Goal: Task Accomplishment & Management: Manage account settings

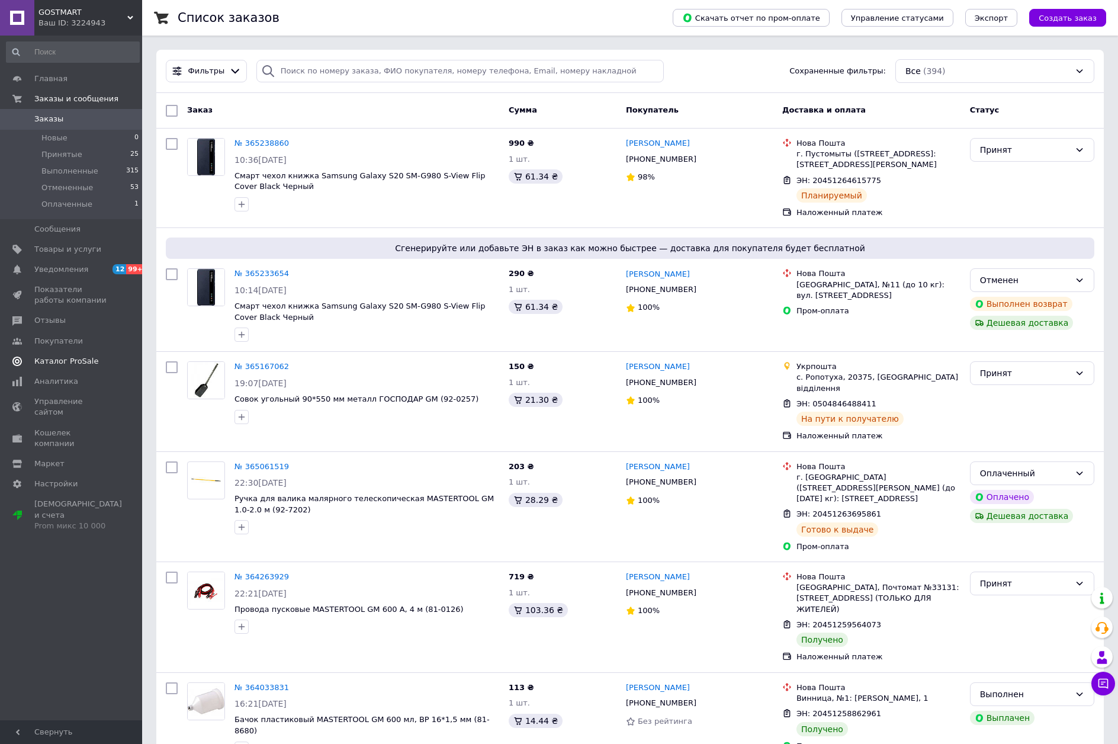
click at [69, 360] on span "Каталог ProSale" at bounding box center [66, 361] width 64 height 11
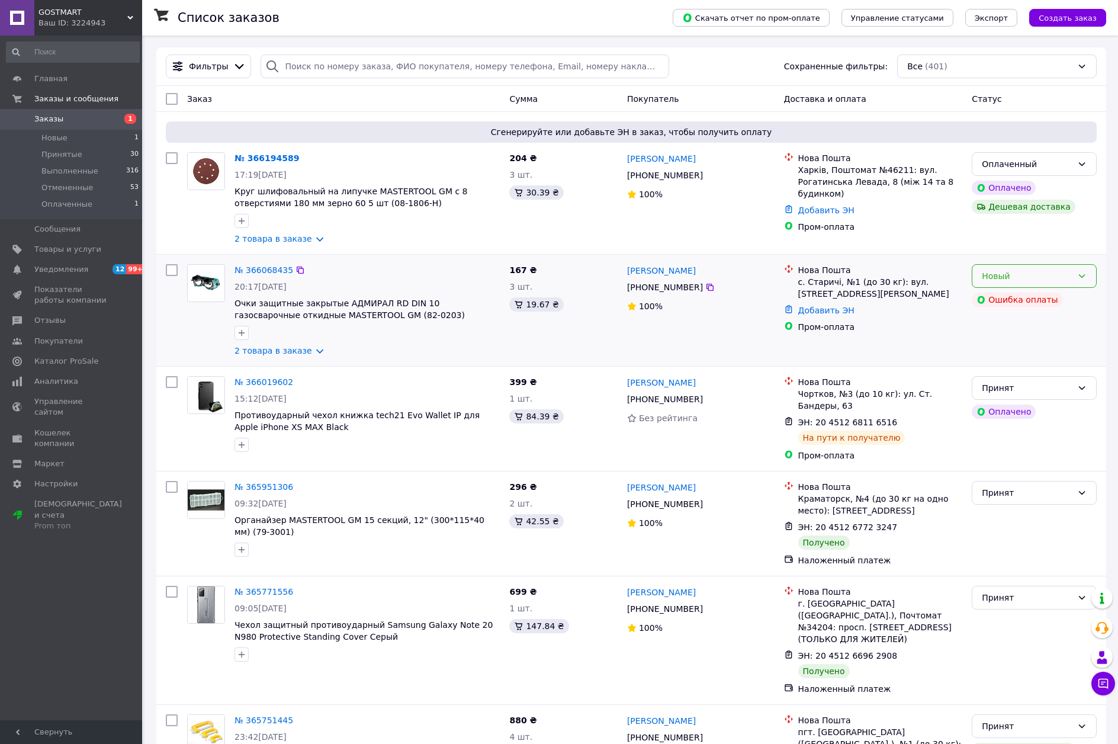
click at [1043, 280] on div "Новый" at bounding box center [1027, 276] width 91 height 13
click at [998, 301] on li "Принят" at bounding box center [1035, 301] width 124 height 21
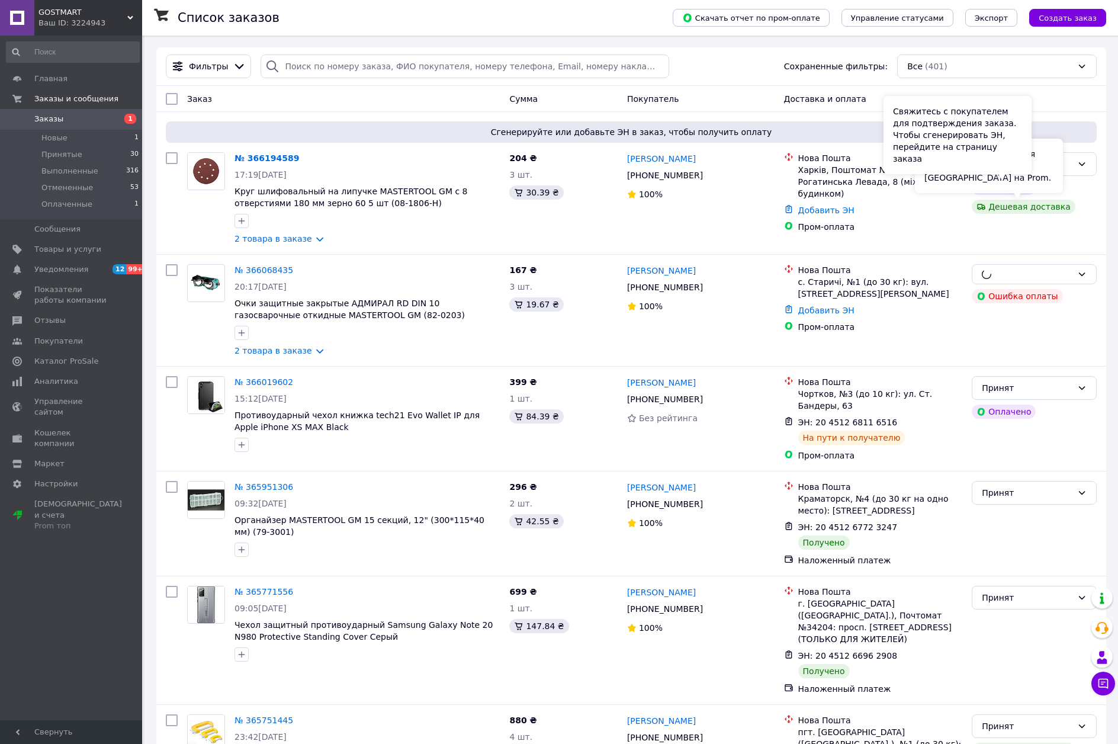
click at [1014, 166] on div "Свяжитесь с покупателем для подтверждения заказа. Чтобы сгенерировать ЭН, перей…" at bounding box center [958, 135] width 148 height 78
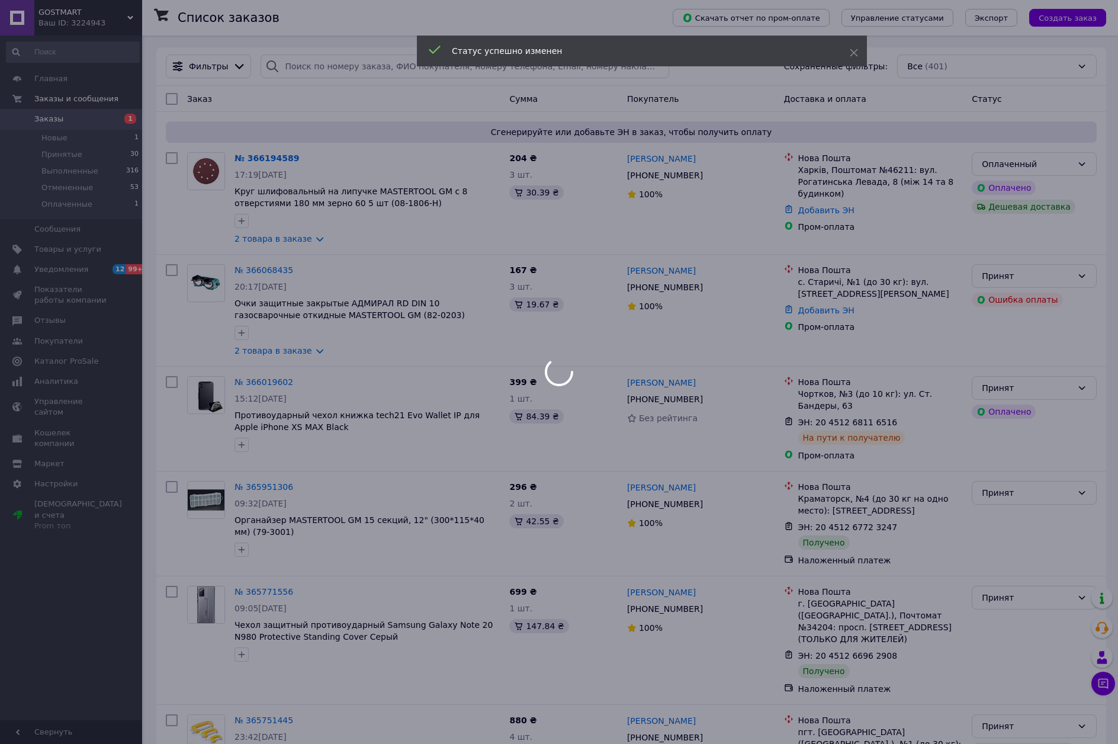
click at [1047, 162] on div at bounding box center [559, 372] width 1118 height 744
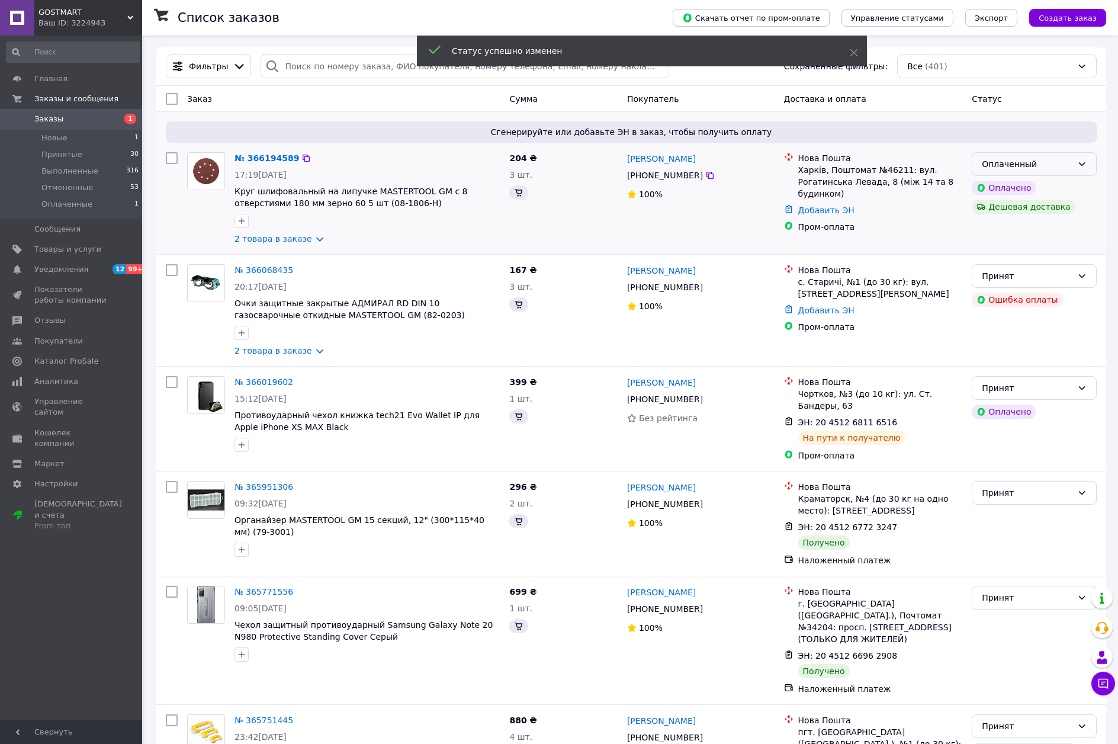
click at [1086, 164] on icon at bounding box center [1082, 163] width 9 height 9
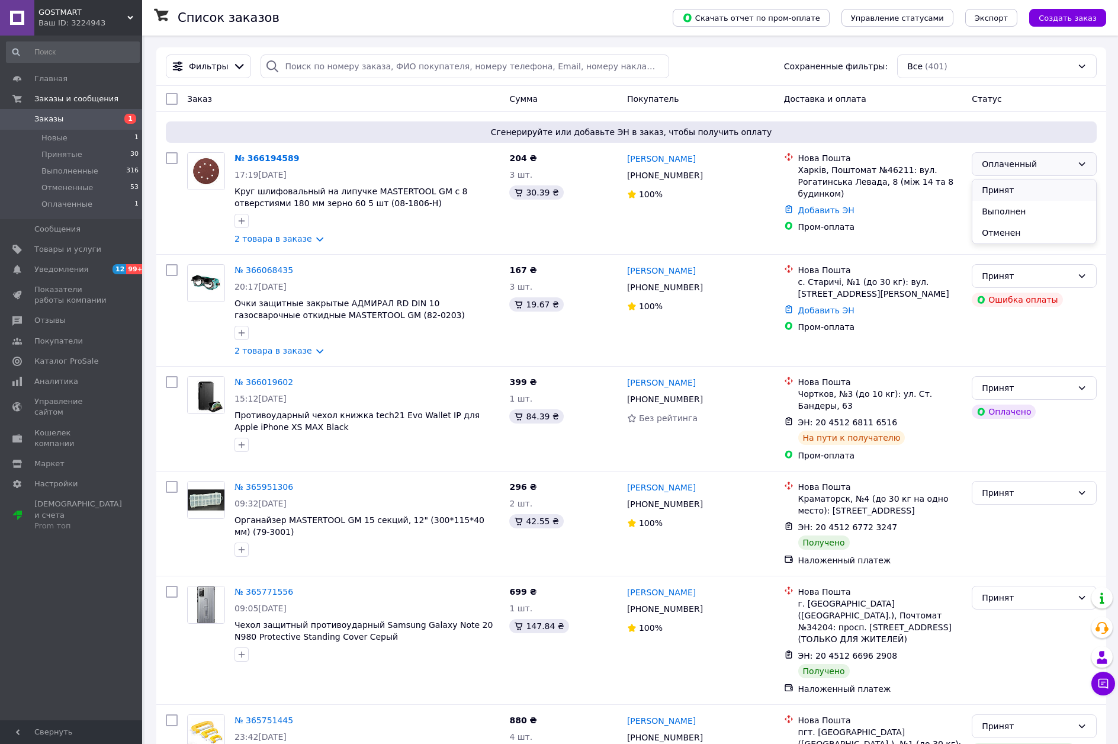
click at [1014, 190] on li "Принят" at bounding box center [1035, 190] width 124 height 21
